Goal: Task Accomplishment & Management: Use online tool/utility

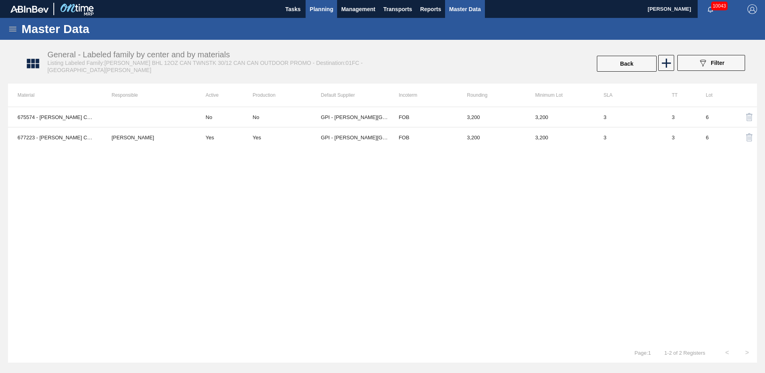
click at [320, 16] on button "Planning" at bounding box center [320, 9] width 31 height 18
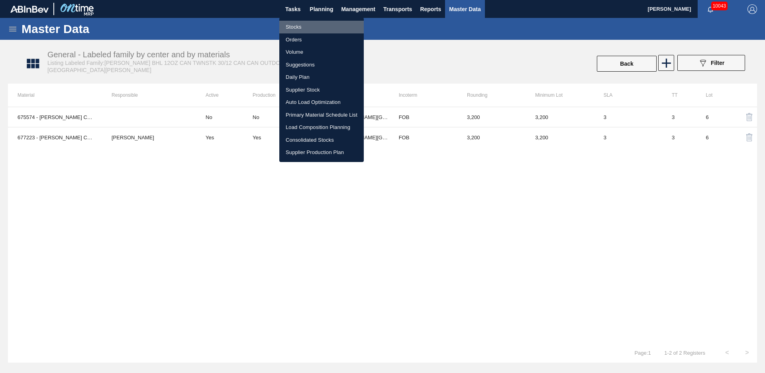
click at [310, 22] on li "Stocks" at bounding box center [321, 27] width 84 height 13
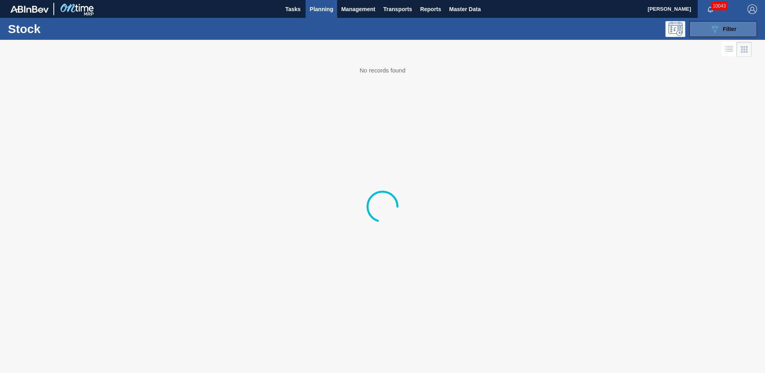
click at [714, 29] on icon "089F7B8B-B2A5-4AFE-B5C0-19BA573D28AC" at bounding box center [715, 29] width 10 height 10
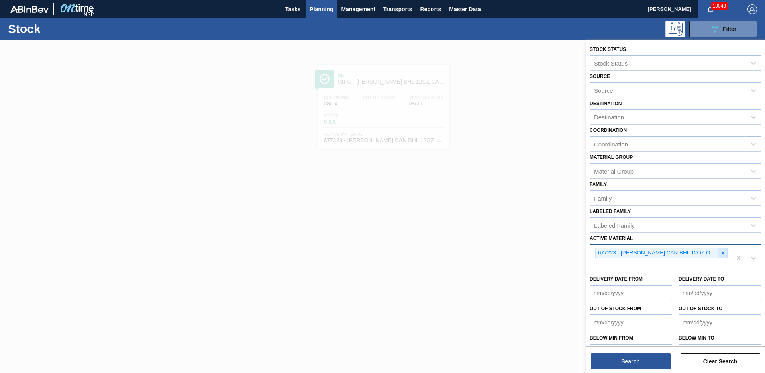
click at [722, 255] on icon at bounding box center [723, 254] width 6 height 6
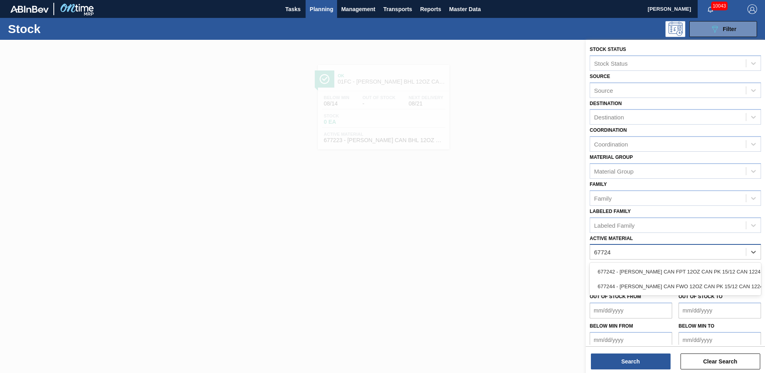
type Material "677242"
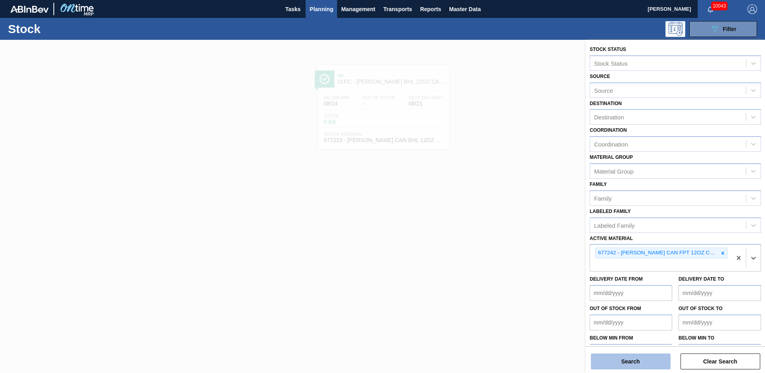
click at [648, 357] on button "Search" at bounding box center [631, 362] width 80 height 16
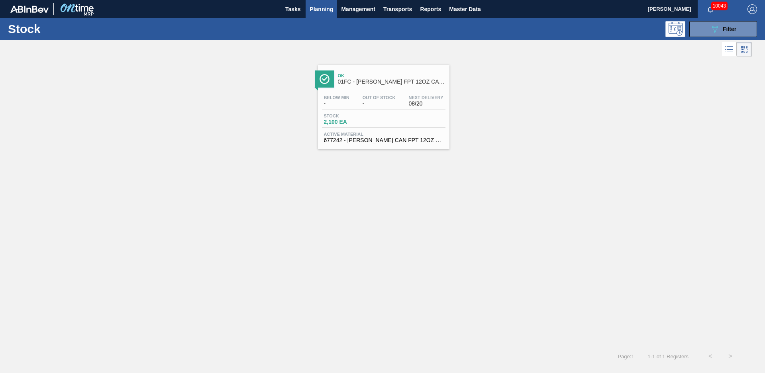
click at [386, 85] on div "Ok 01FC - [PERSON_NAME] FPT 12OZ CAN CAN PK 15/12 CAN" at bounding box center [392, 79] width 108 height 18
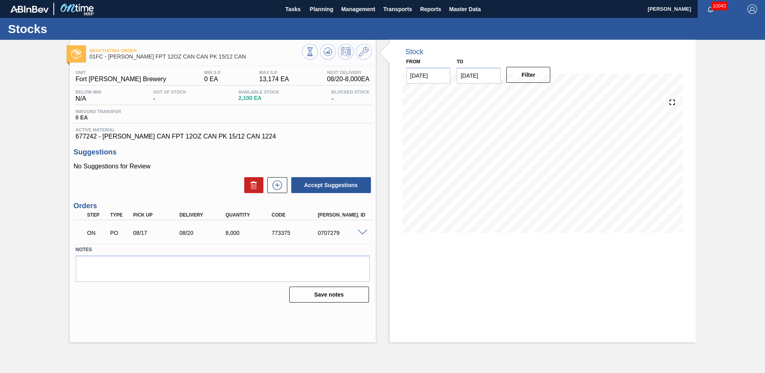
click at [387, 130] on div "Stock From [DATE] to [DATE] Filter" at bounding box center [536, 191] width 320 height 303
click at [314, 55] on icon at bounding box center [309, 51] width 9 height 9
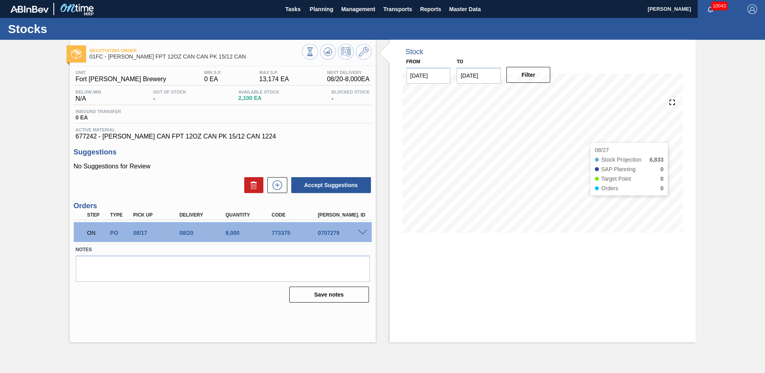
click at [744, 253] on div "Negotiating Order 01FC - [PERSON_NAME] FPT 12OZ CAN CAN PK 15/12 CAN Unit Fort …" at bounding box center [382, 191] width 765 height 303
drag, startPoint x: 50, startPoint y: 190, endPoint x: 53, endPoint y: 184, distance: 5.9
click at [50, 190] on div "Negotiating Order 01FC - [PERSON_NAME] FPT 12OZ CAN CAN PK 15/12 CAN Unit Fort …" at bounding box center [382, 191] width 765 height 303
click at [373, 144] on div "Unit Fort [PERSON_NAME] Brewery MIN S.P. 0 EA MAX S.P. 13,174 EA Next Delivery …" at bounding box center [223, 185] width 306 height 239
click at [325, 9] on span "Planning" at bounding box center [320, 9] width 23 height 10
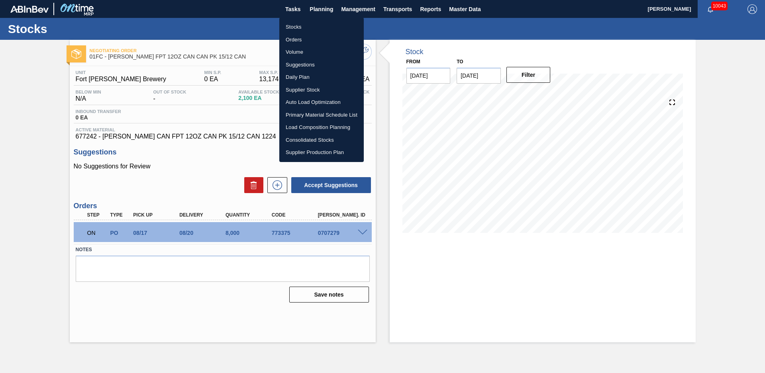
click at [315, 127] on li "Load Composition Planning" at bounding box center [321, 127] width 84 height 13
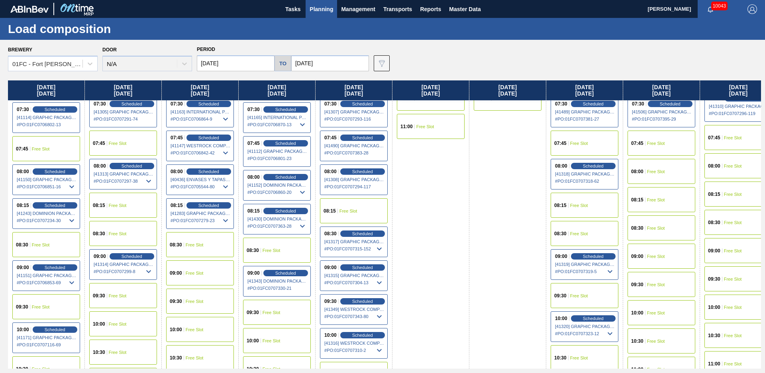
scroll to position [173, 0]
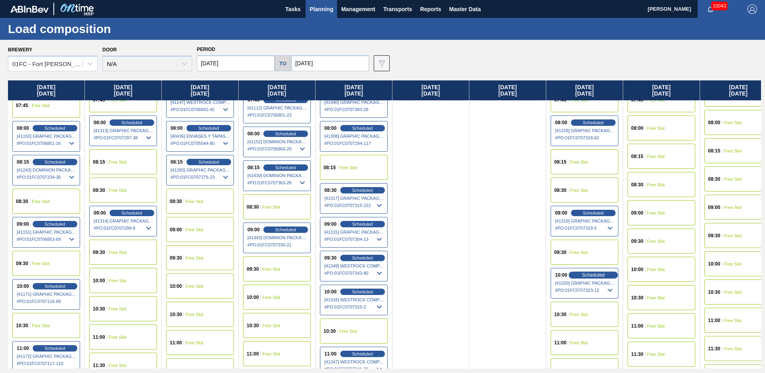
click at [588, 277] on span "Scheduled" at bounding box center [592, 274] width 23 height 5
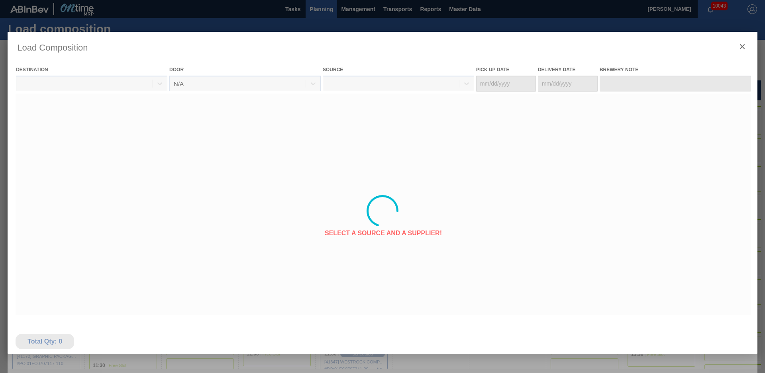
type Date "[DATE]"
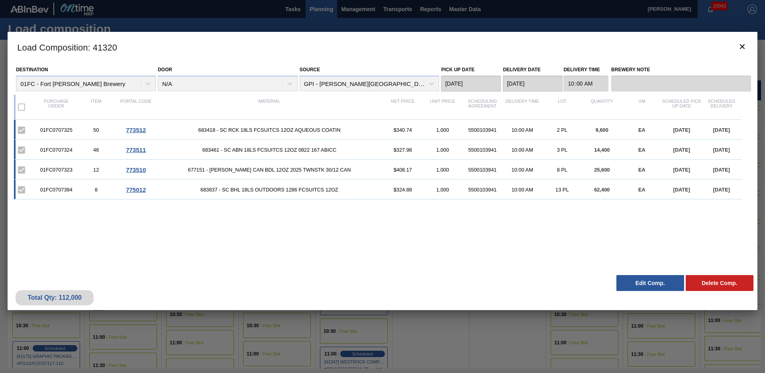
click at [652, 283] on button "Edit Comp." at bounding box center [650, 283] width 68 height 16
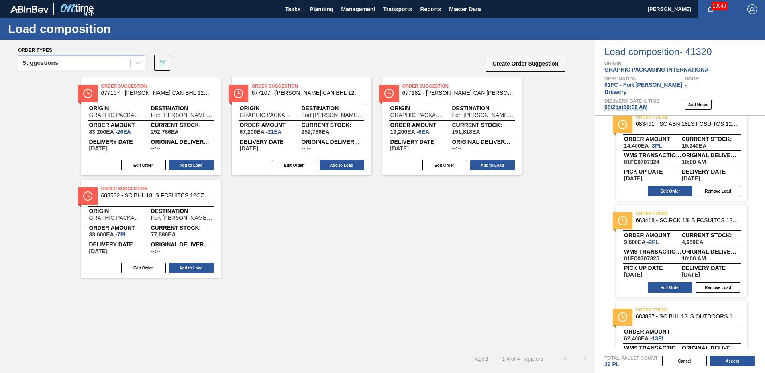
scroll to position [149, 0]
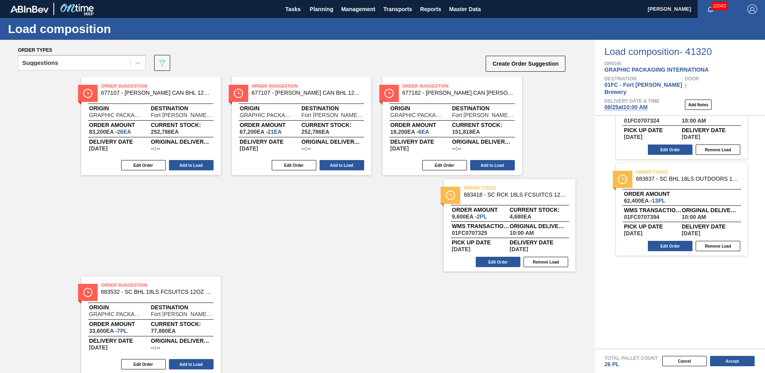
drag, startPoint x: 679, startPoint y: 202, endPoint x: 424, endPoint y: 240, distance: 257.7
click at [451, 236] on div "Order types Suggestions 089F7B8B-B2A5-4AFE-B5C0-19BA573D28AC Create Order Sugge…" at bounding box center [382, 206] width 765 height 333
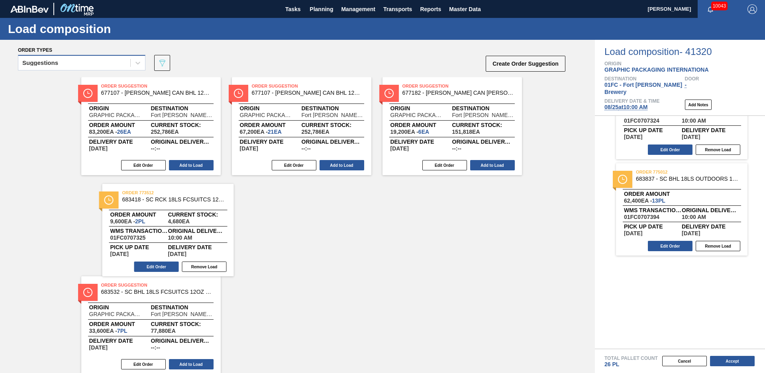
scroll to position [53, 0]
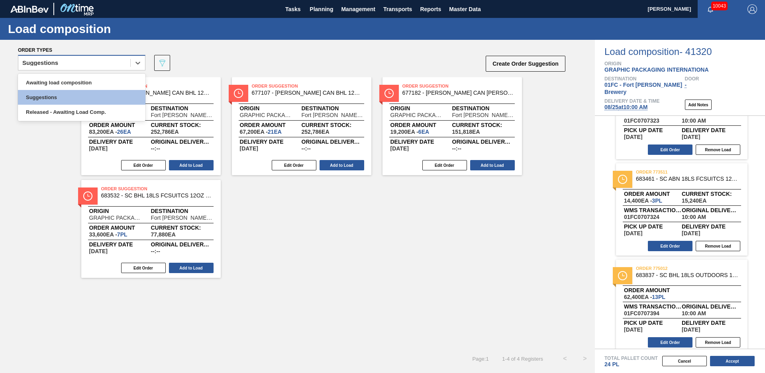
click at [111, 61] on div "Suggestions" at bounding box center [74, 63] width 112 height 12
click at [85, 111] on div "Released - Awaiting Load Comp." at bounding box center [81, 112] width 127 height 15
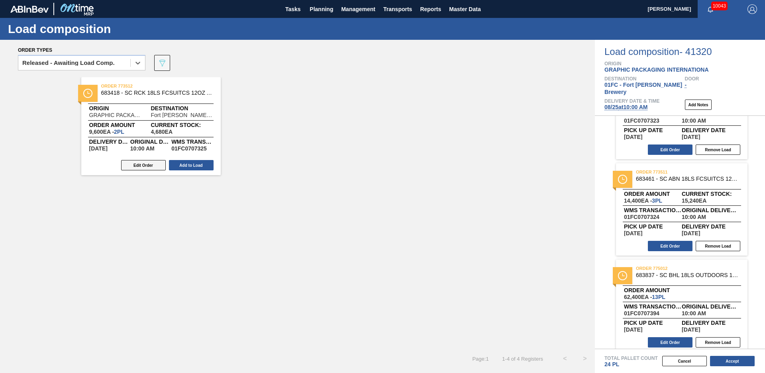
click at [136, 166] on button "Edit Order" at bounding box center [143, 165] width 45 height 10
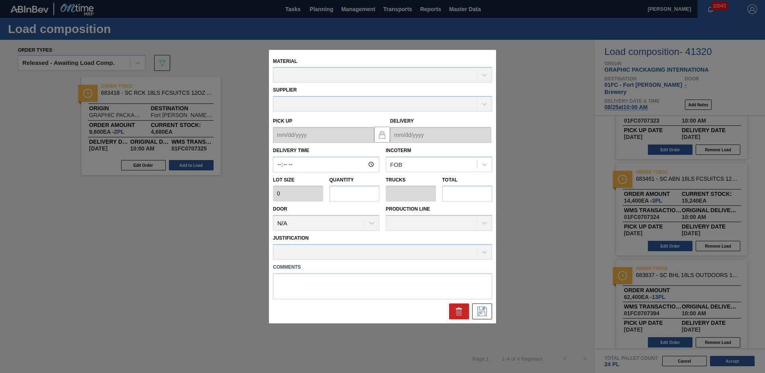
type input "10:00:00"
type input "4,800"
type input "2"
type input "0.077"
type input "9,600"
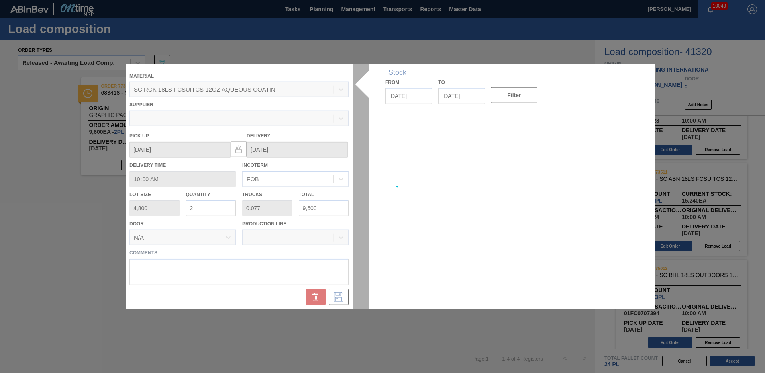
type up "[DATE]"
type input "[DATE]"
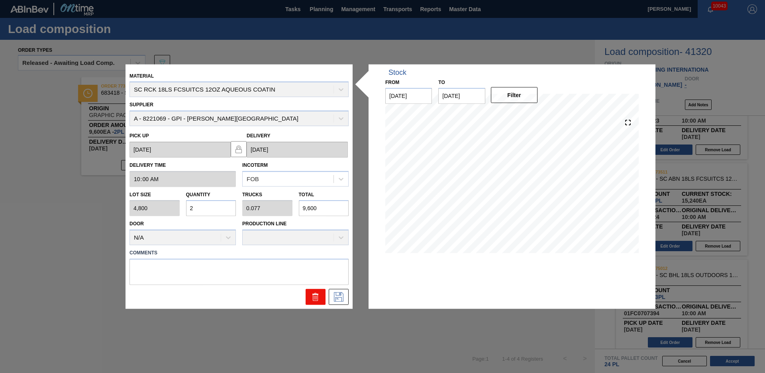
click at [320, 299] on icon at bounding box center [316, 297] width 10 height 10
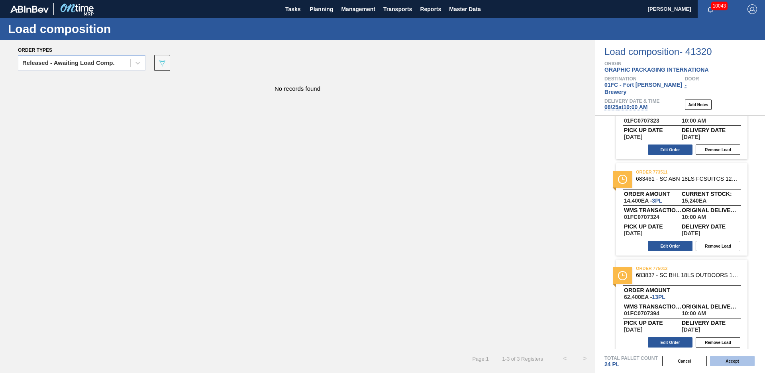
click at [732, 362] on button "Accept" at bounding box center [732, 361] width 45 height 10
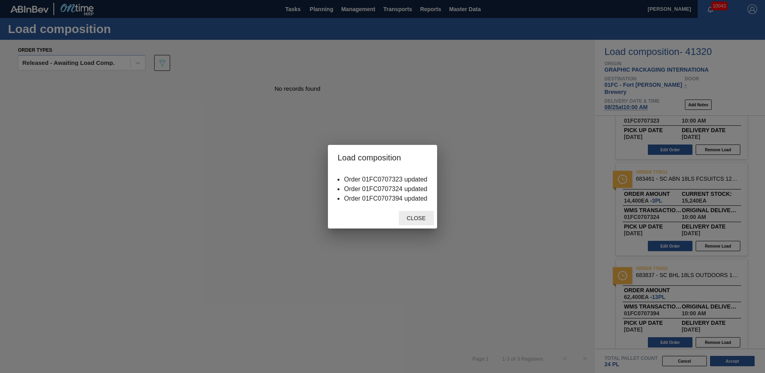
click at [422, 221] on span "Close" at bounding box center [415, 218] width 31 height 6
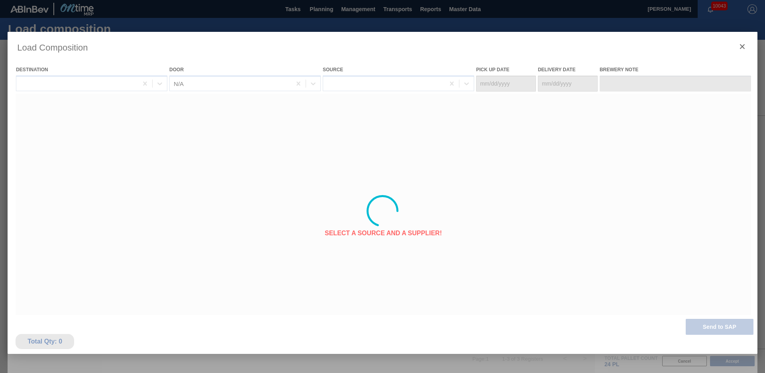
type Date "[DATE]"
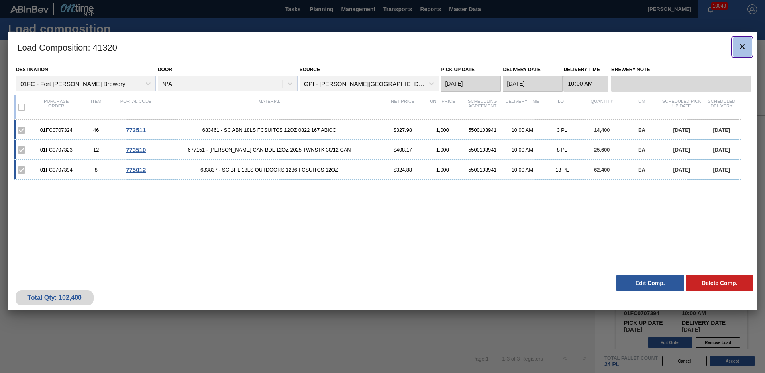
click at [739, 48] on icon "botão de ícone" at bounding box center [742, 47] width 10 height 10
